Goal: Find contact information: Find contact information

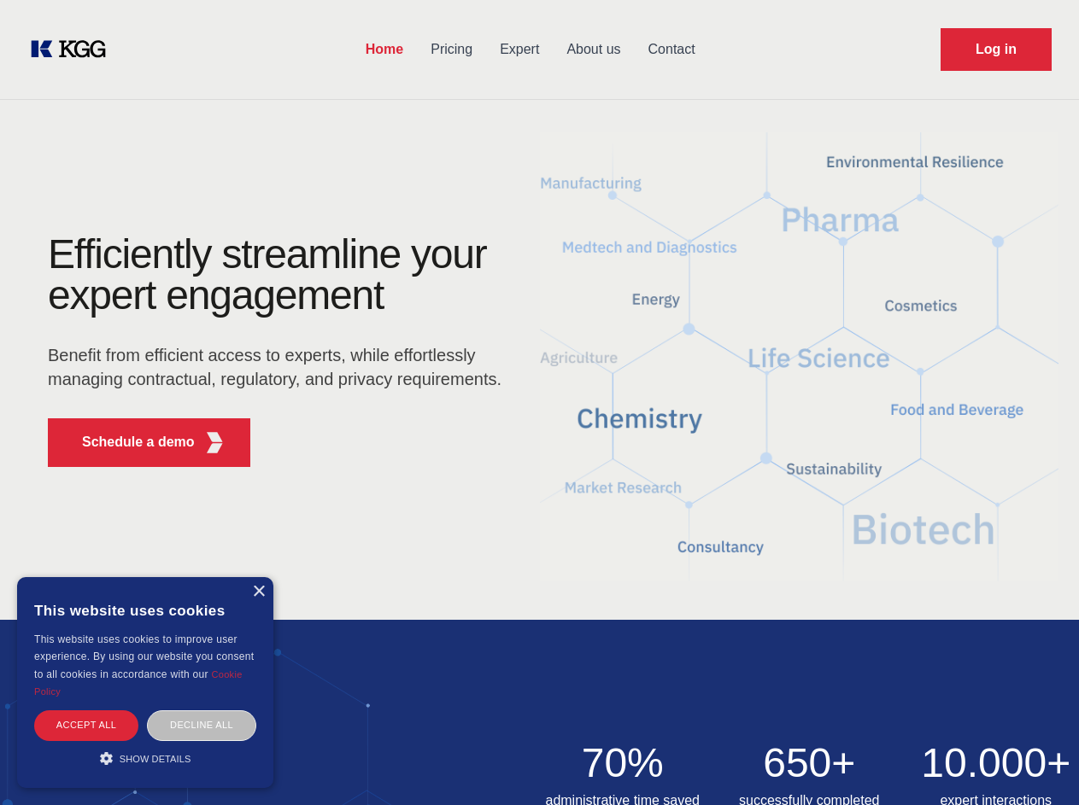
click at [539, 402] on div "Efficiently streamline your expert engagement Benefit from efficient access to …" at bounding box center [279, 357] width 519 height 247
click at [128, 442] on p "Schedule a demo" at bounding box center [138, 442] width 113 height 20
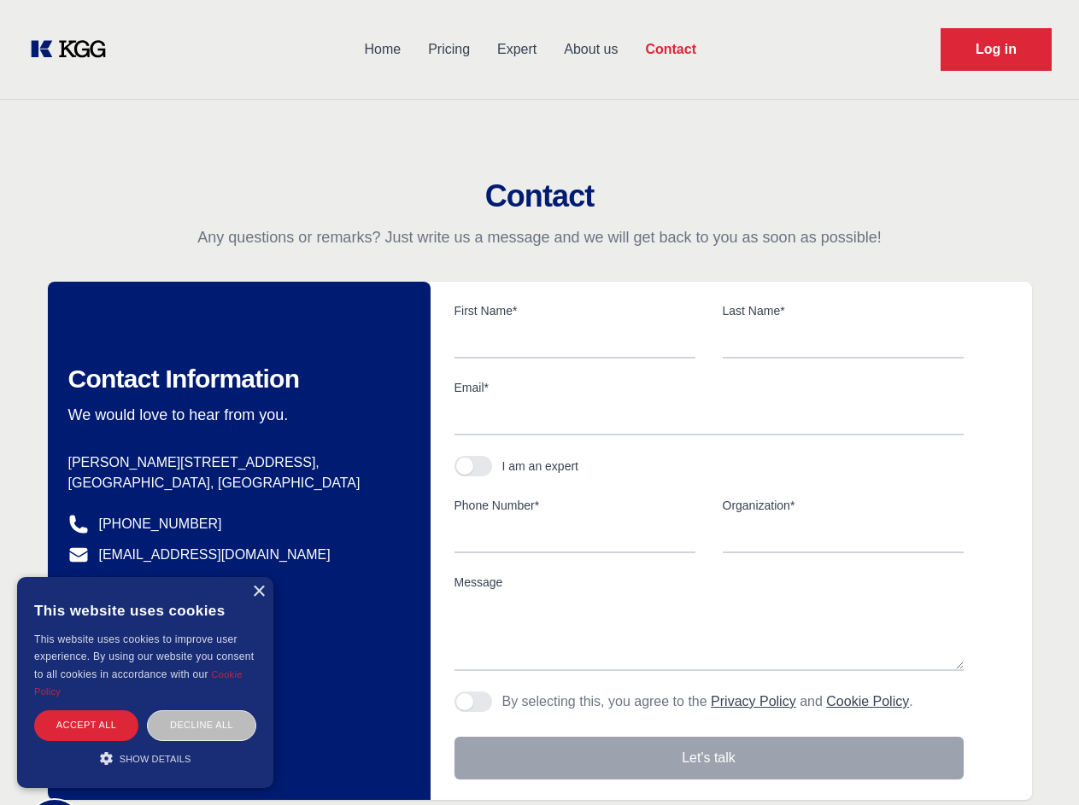
click at [258, 592] on div "× This website uses cookies This website uses cookies to improve user experienc…" at bounding box center [145, 682] width 256 height 211
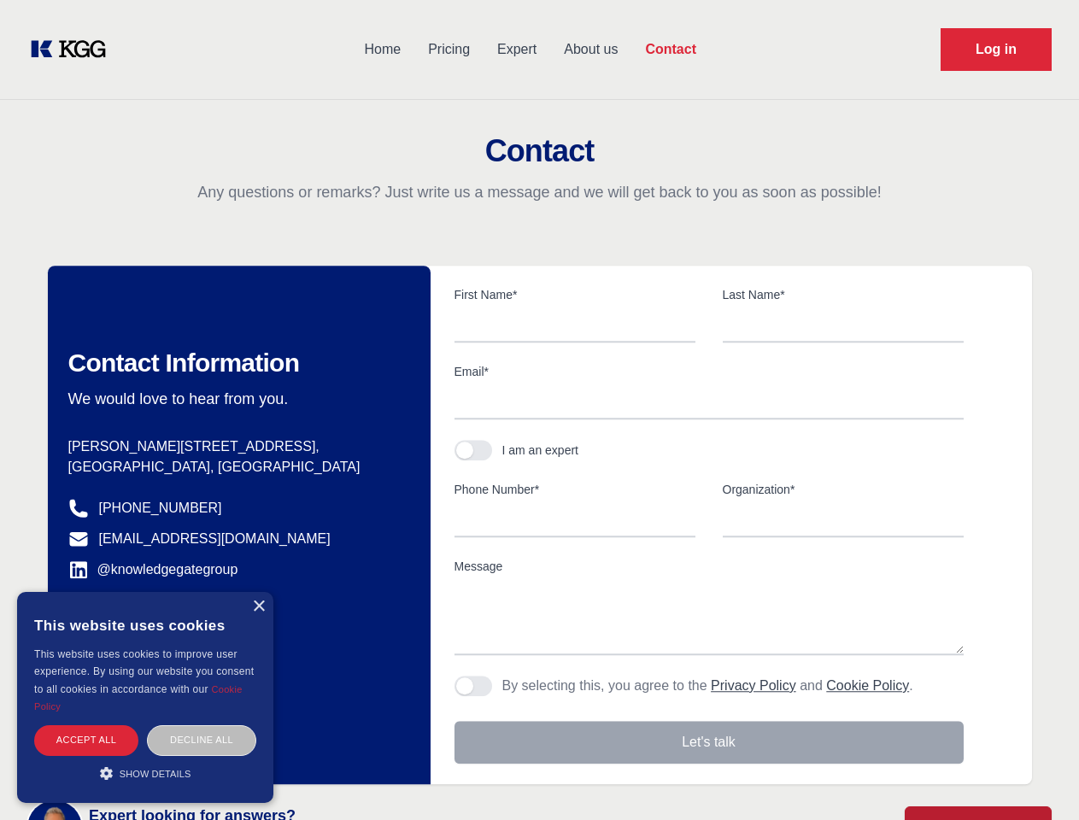
click at [86, 725] on div "Accept all" at bounding box center [86, 740] width 104 height 30
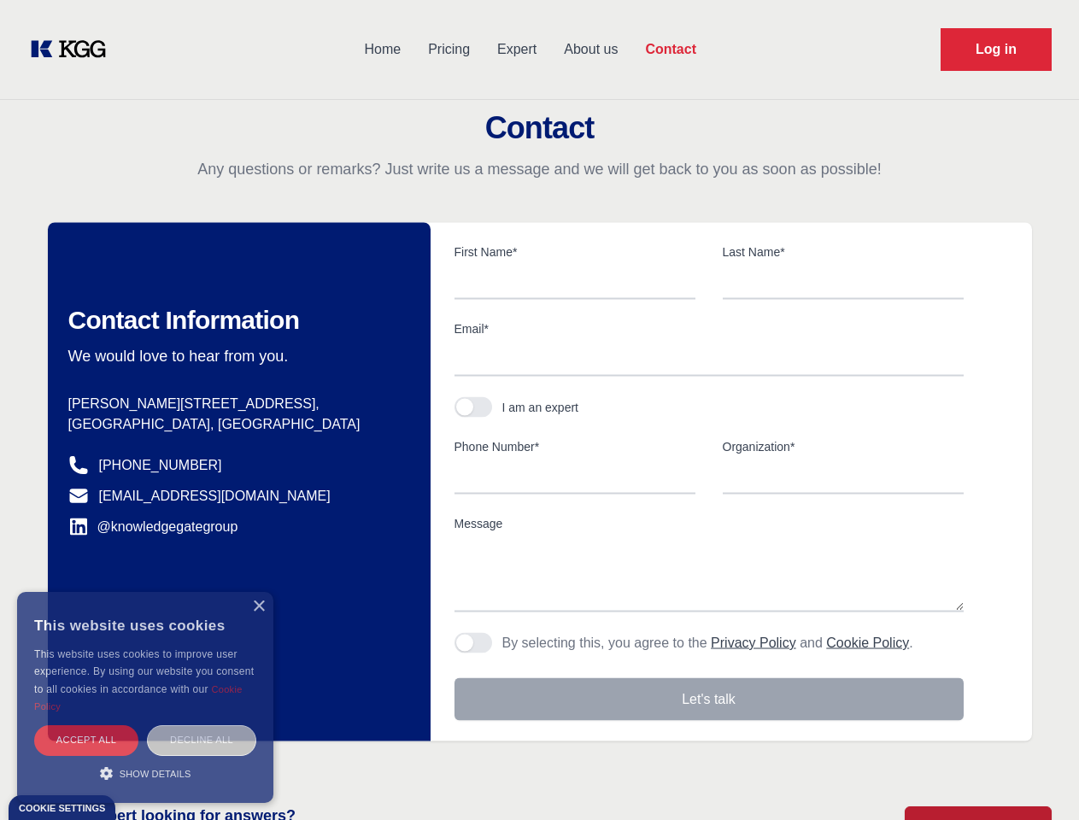
click at [202, 725] on div "Decline all" at bounding box center [201, 740] width 109 height 30
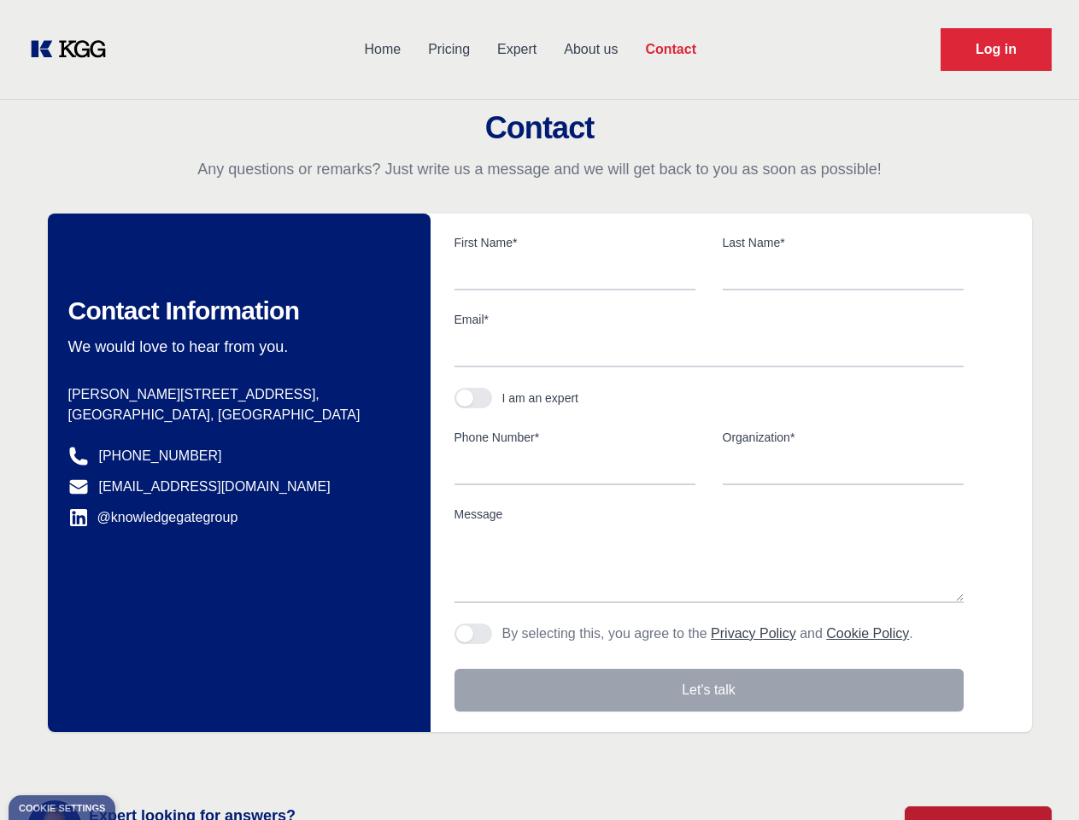
click at [145, 758] on main "Contact Any questions or remarks? Just write us a message and we will get back …" at bounding box center [539, 444] width 1079 height 889
